Goal: Information Seeking & Learning: Learn about a topic

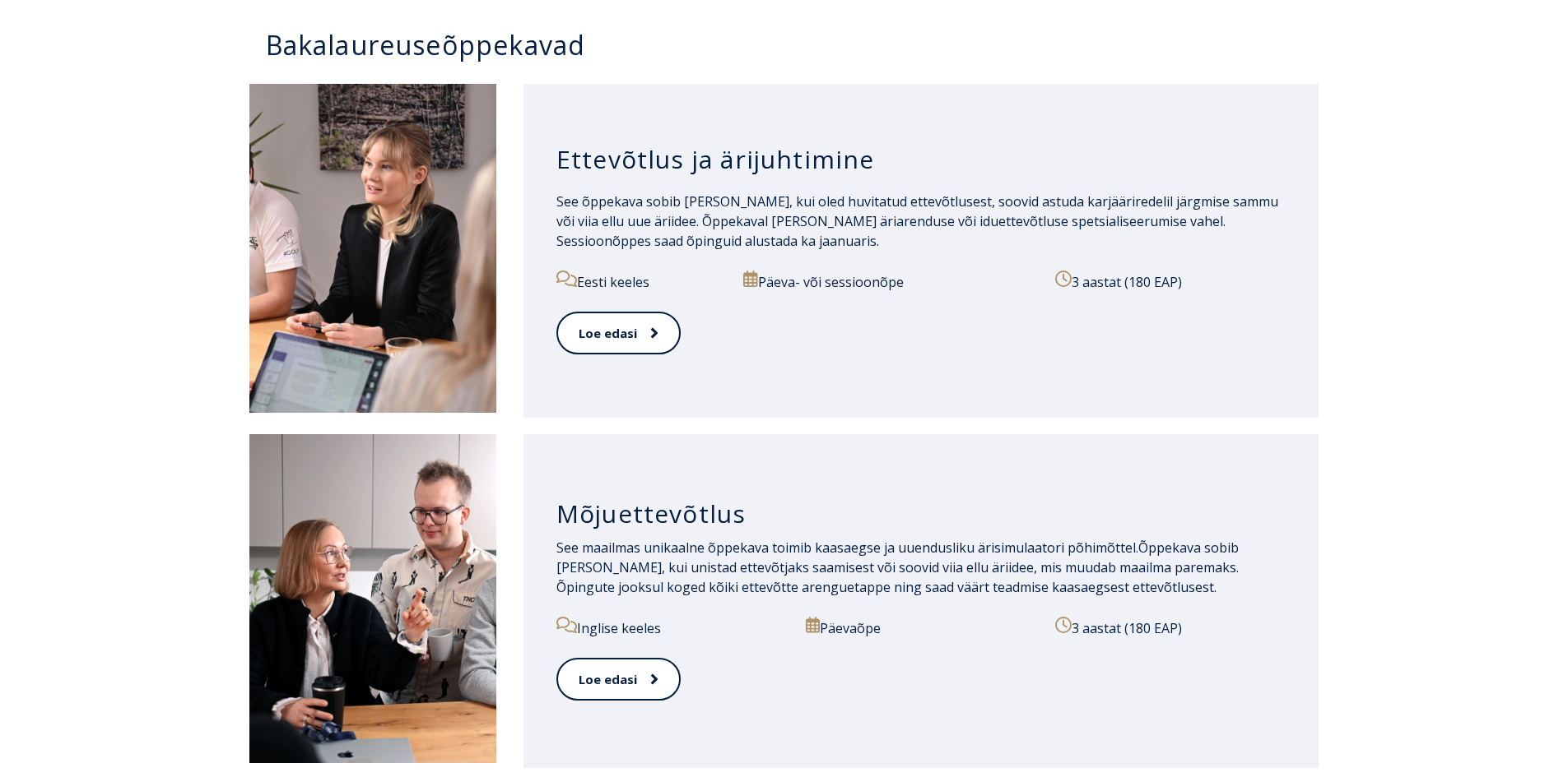
scroll to position [823, 0]
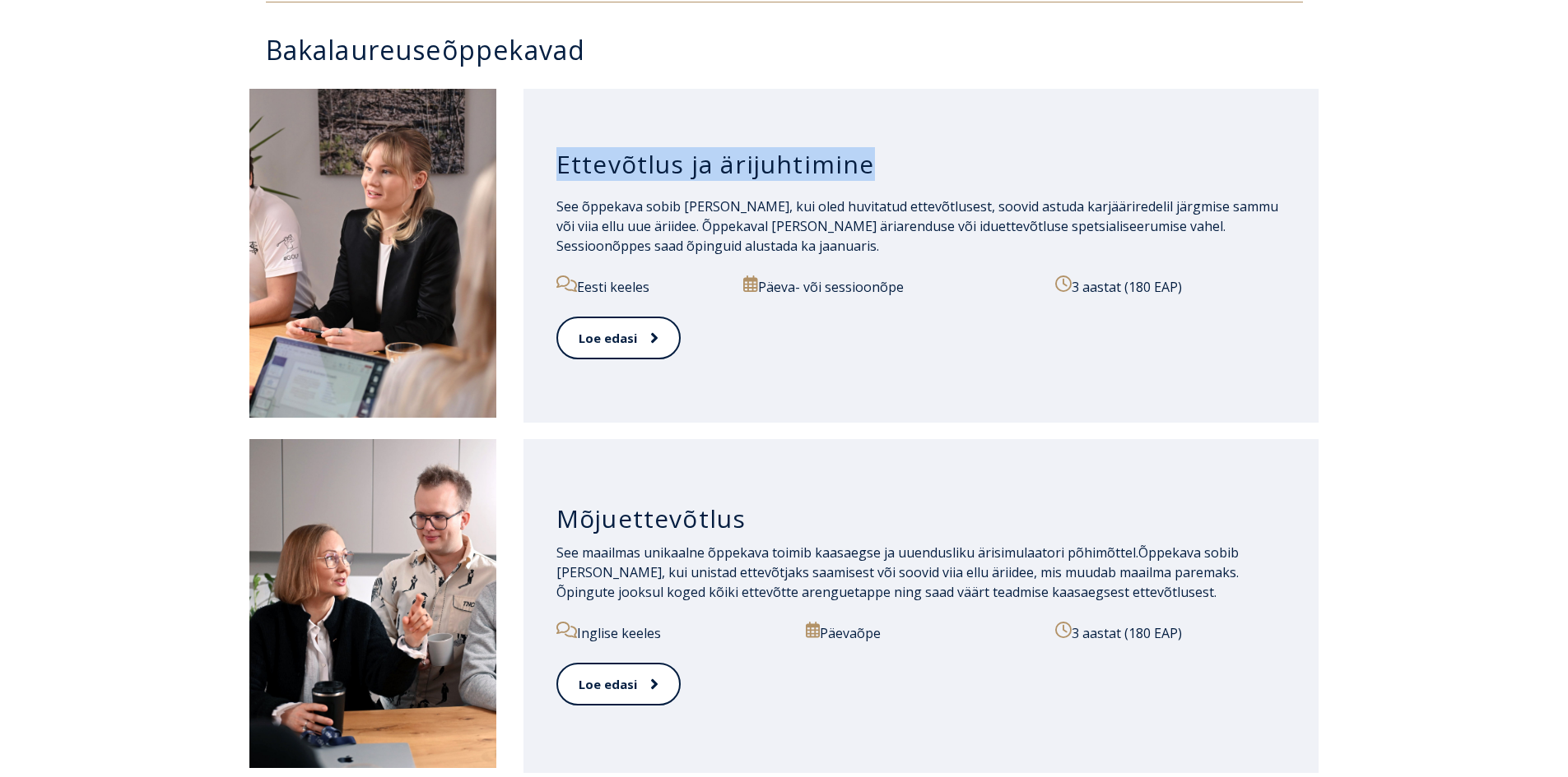
drag, startPoint x: 550, startPoint y: 165, endPoint x: 898, endPoint y: 145, distance: 348.6
click at [898, 145] on div "Ettevõtlus ja ärijuhtimine See õppekava sobib [PERSON_NAME], kui oled huvitatud…" at bounding box center [921, 255] width 796 height 334
click at [1381, 368] on div "Ettevõtlus ja ärijuhtimine See õppekava sobib [PERSON_NAME], kui oled huvitatud…" at bounding box center [784, 256] width 1568 height 351
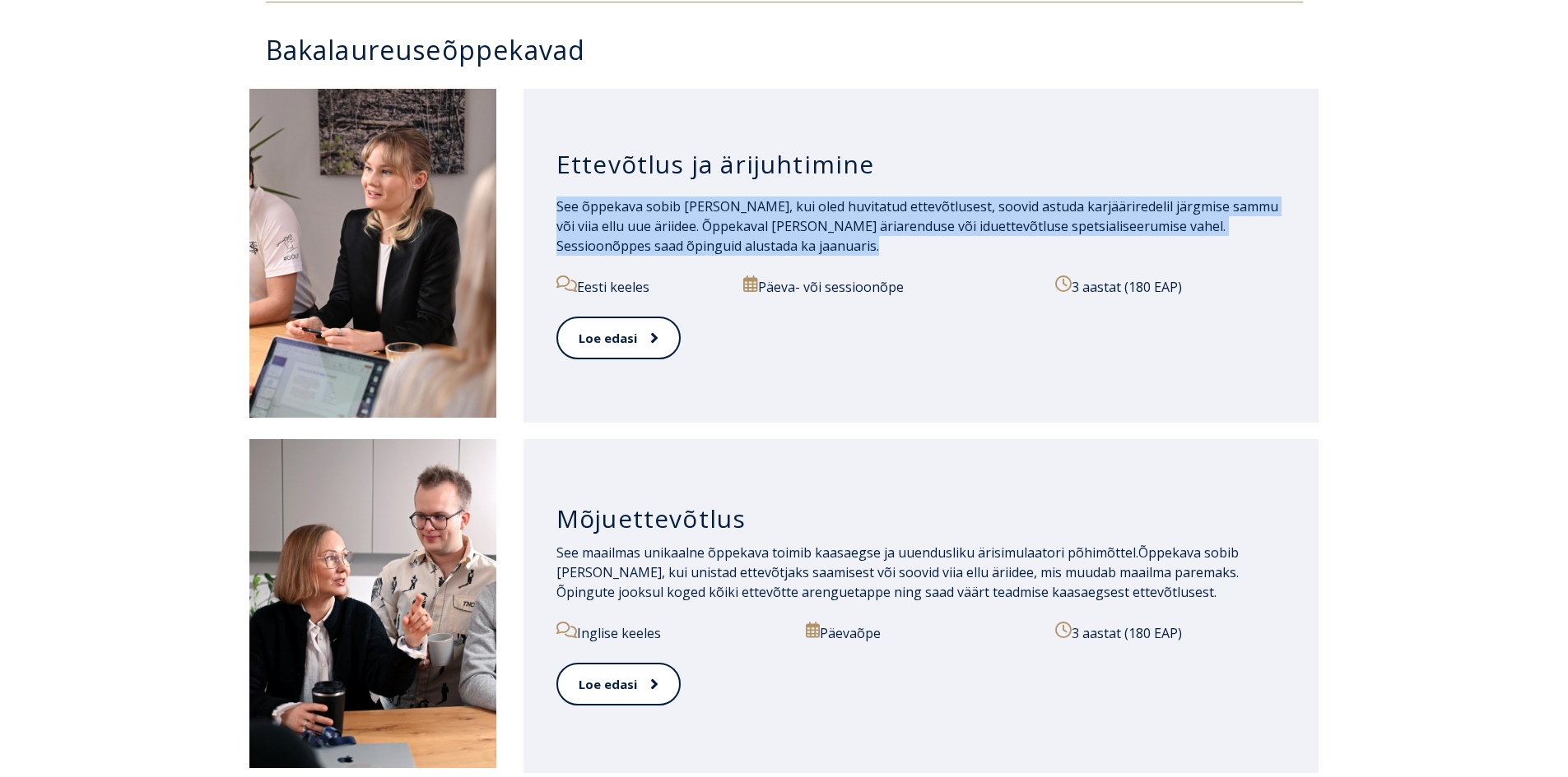
drag, startPoint x: 555, startPoint y: 206, endPoint x: 980, endPoint y: 257, distance: 428.0
click at [980, 257] on div "Ettevõtlus ja ärijuhtimine See õppekava sobib [PERSON_NAME], kui oled huvitatud…" at bounding box center [921, 255] width 796 height 334
